Goal: Check status: Check status

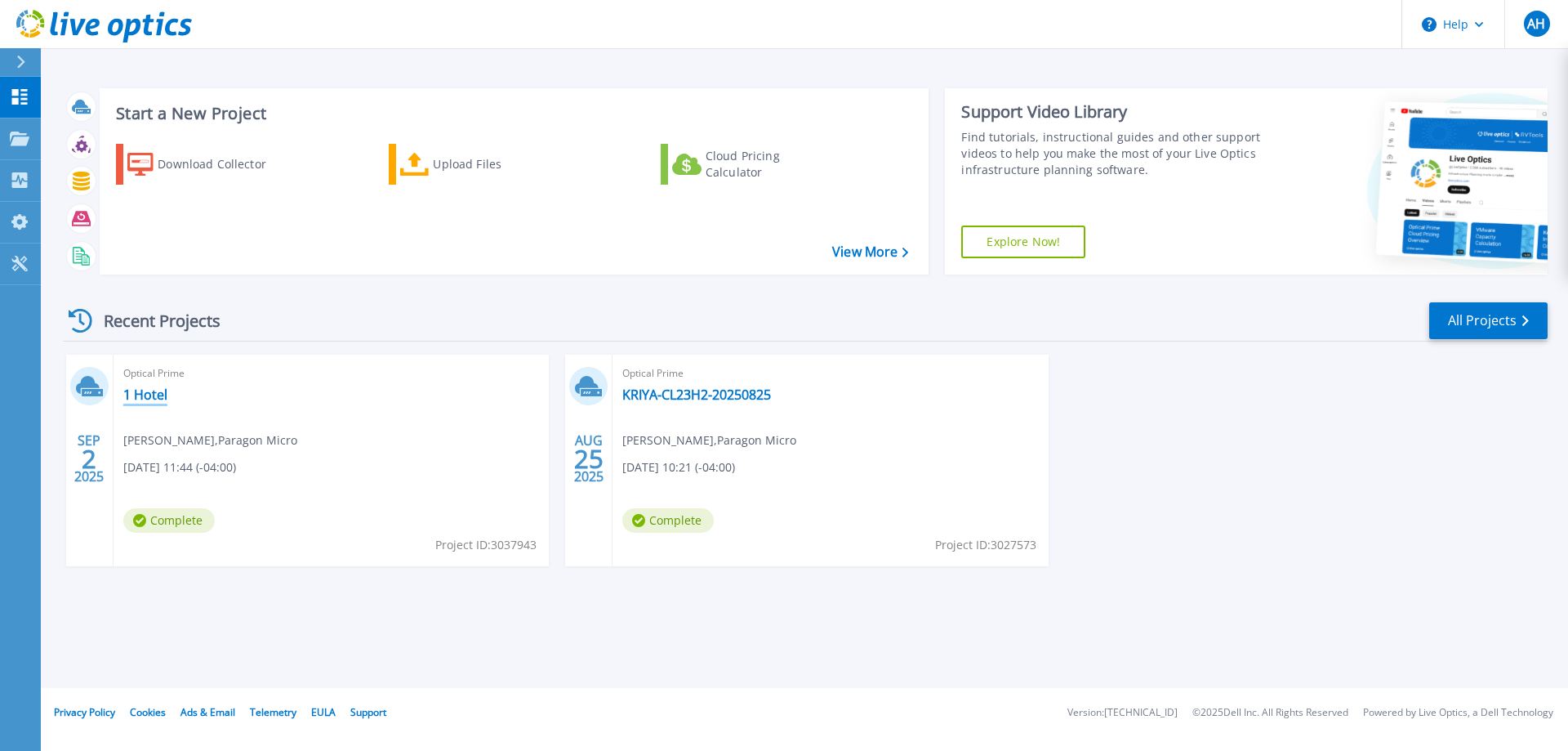
click at [143, 395] on link "1 Hotel" at bounding box center [145, 395] width 44 height 17
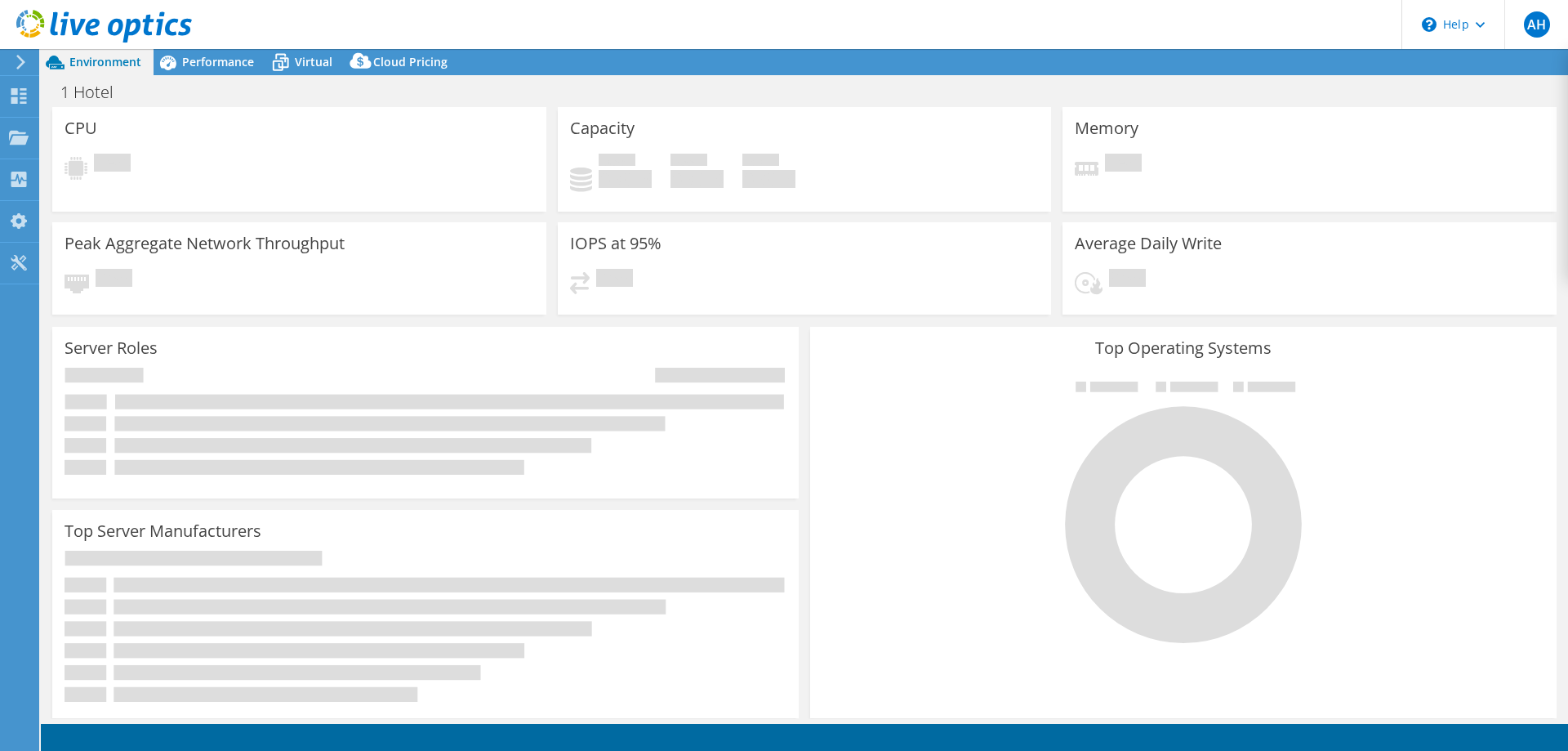
select select "USD"
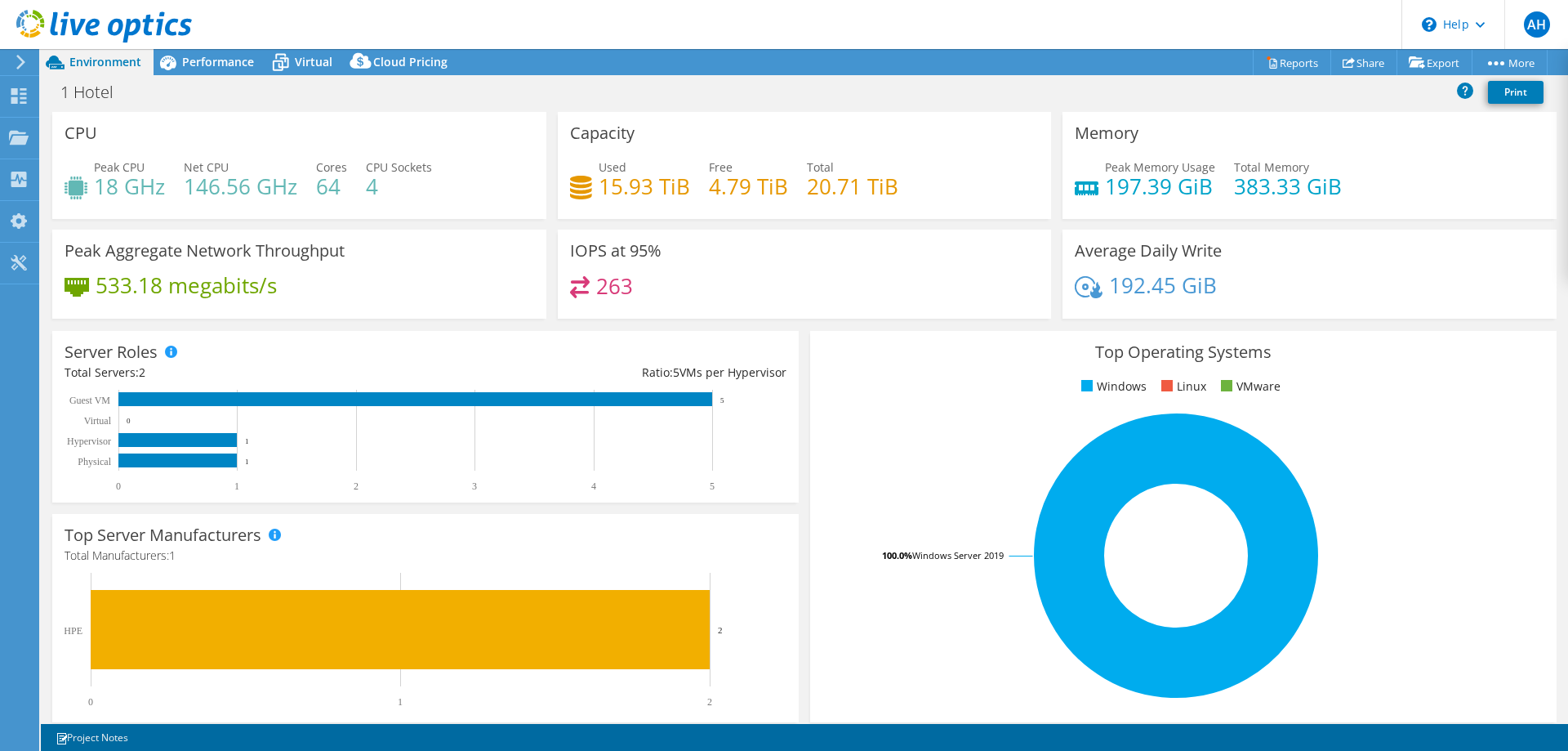
click at [1007, 16] on header "AH End User [PERSON_NAME] [EMAIL_ADDRESS][DOMAIN_NAME] Paragon Micro My Profile…" at bounding box center [784, 24] width 1568 height 49
click at [984, 20] on header "AH End User [PERSON_NAME] [EMAIL_ADDRESS][DOMAIN_NAME] Paragon Micro My Profile…" at bounding box center [784, 24] width 1568 height 49
